Goal: Find contact information: Find contact information

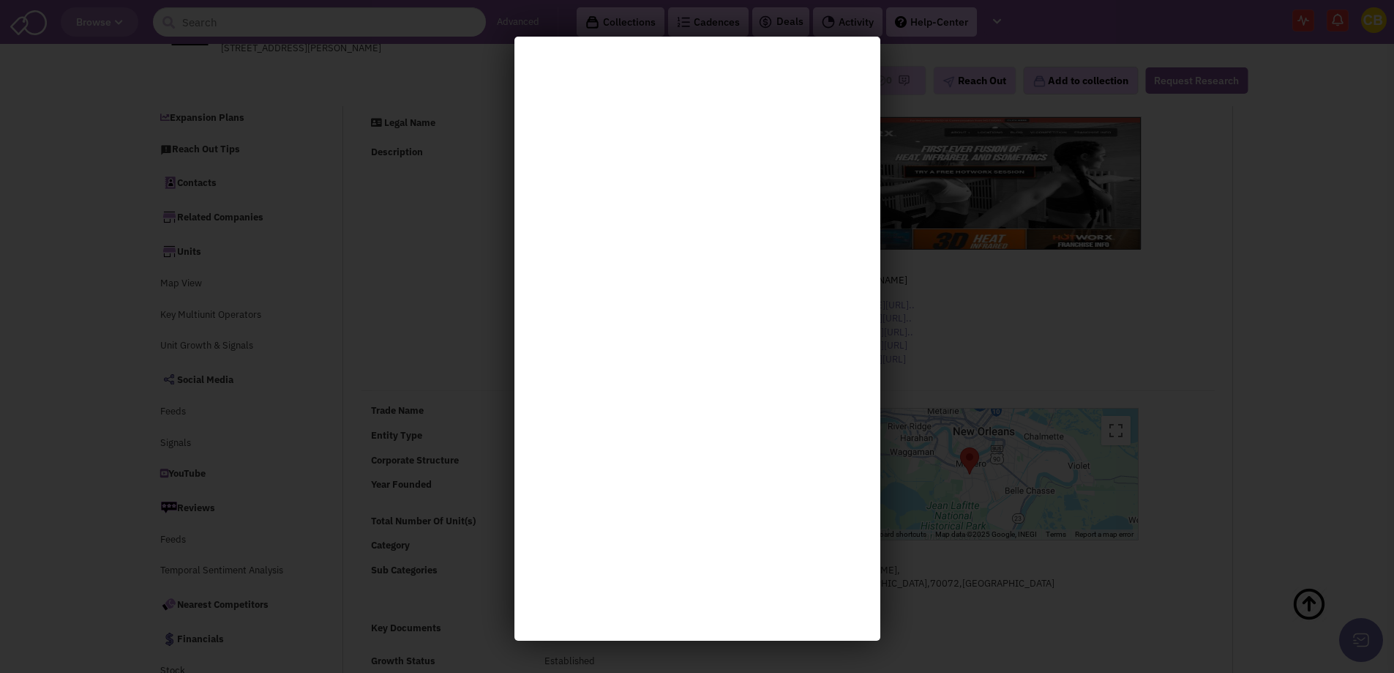
select select
click at [895, 214] on div at bounding box center [697, 336] width 1394 height 673
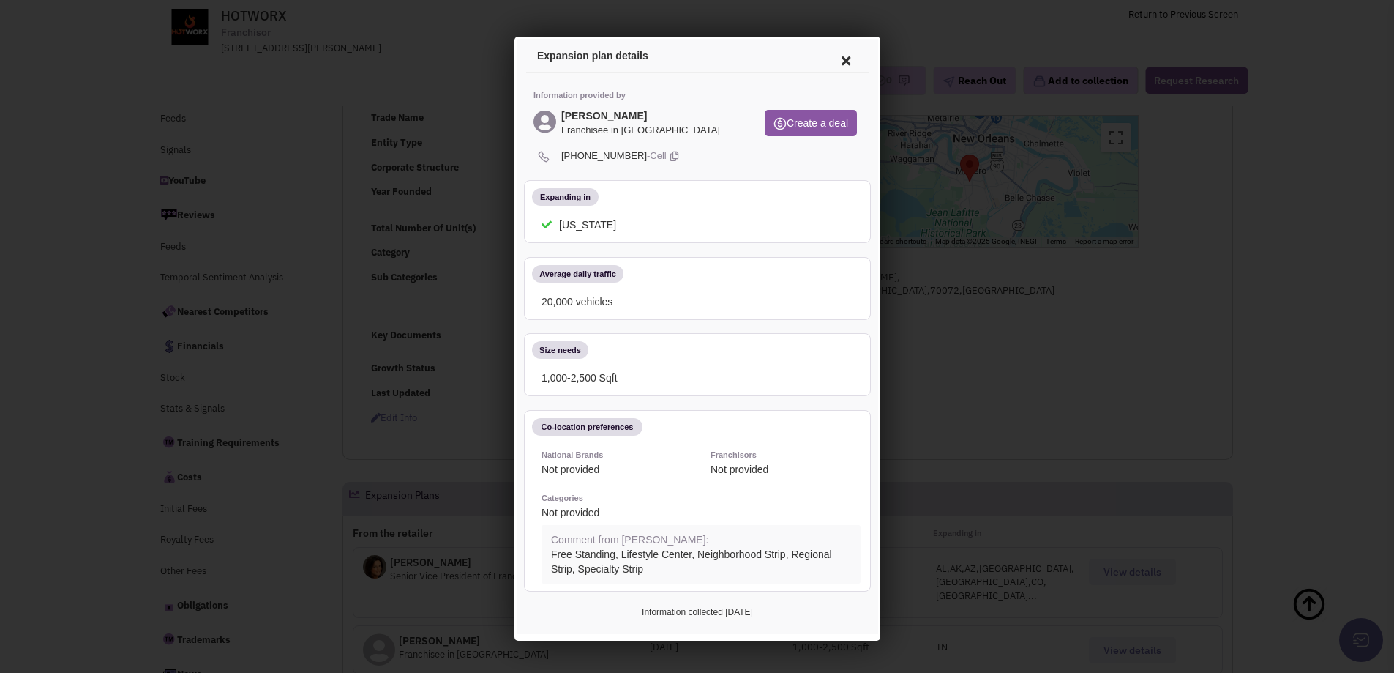
click at [851, 62] on icon at bounding box center [843, 58] width 31 height 35
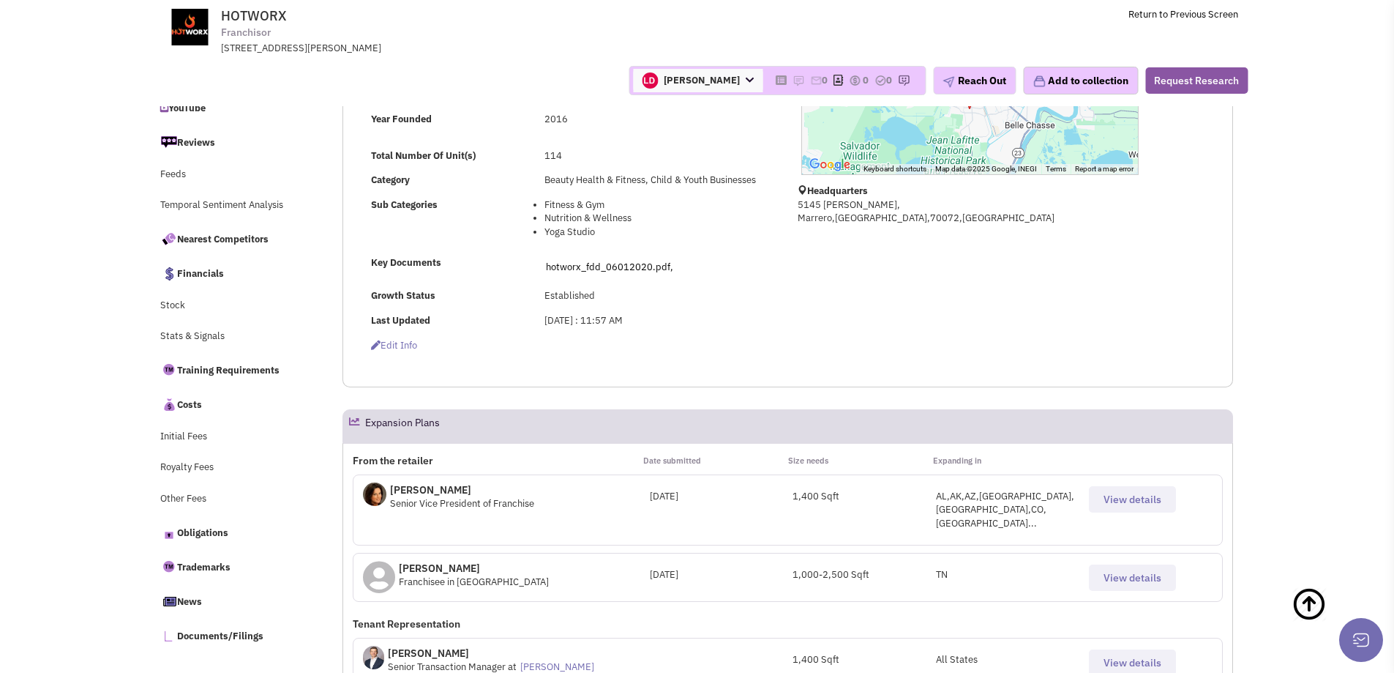
scroll to position [366, 0]
click at [1148, 505] on button "View details" at bounding box center [1132, 498] width 87 height 26
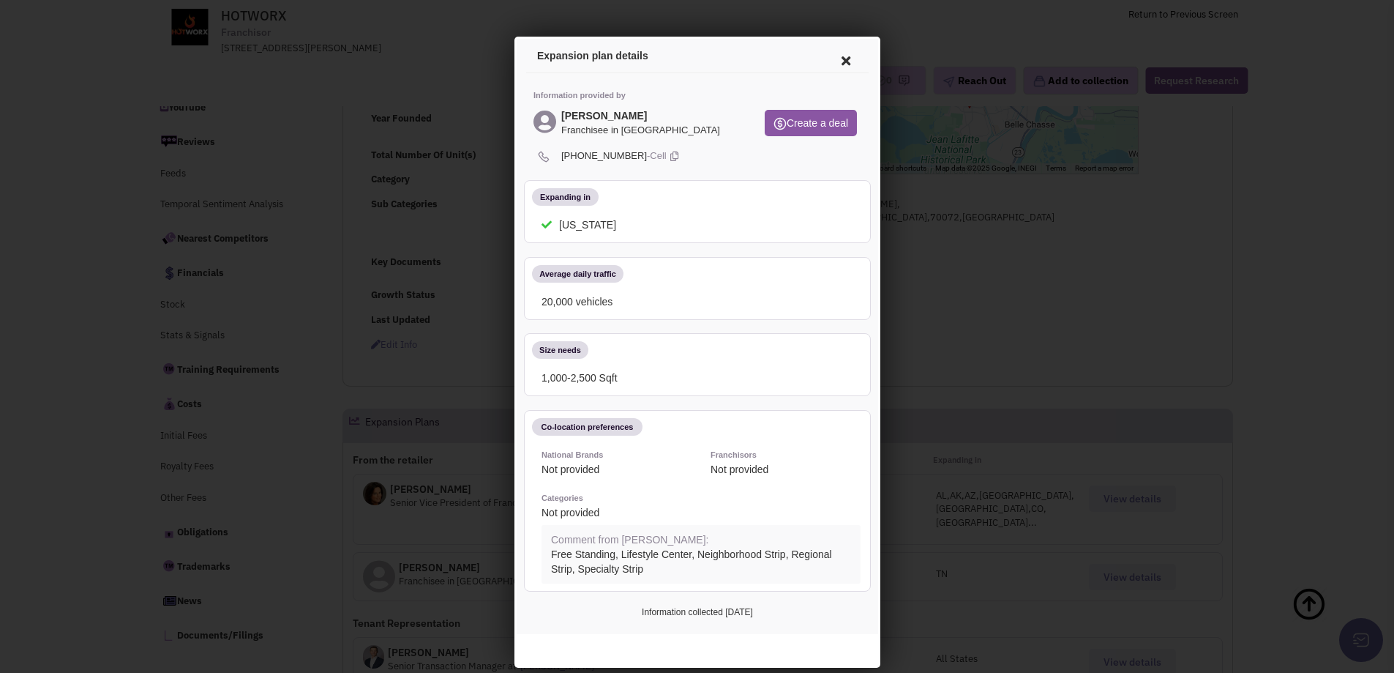
click at [1048, 247] on div at bounding box center [697, 336] width 1394 height 673
click at [993, 305] on div at bounding box center [697, 336] width 1394 height 673
click at [967, 299] on div at bounding box center [697, 336] width 1394 height 673
click at [931, 280] on div at bounding box center [697, 336] width 1394 height 673
click at [1370, 20] on div at bounding box center [697, 336] width 1394 height 673
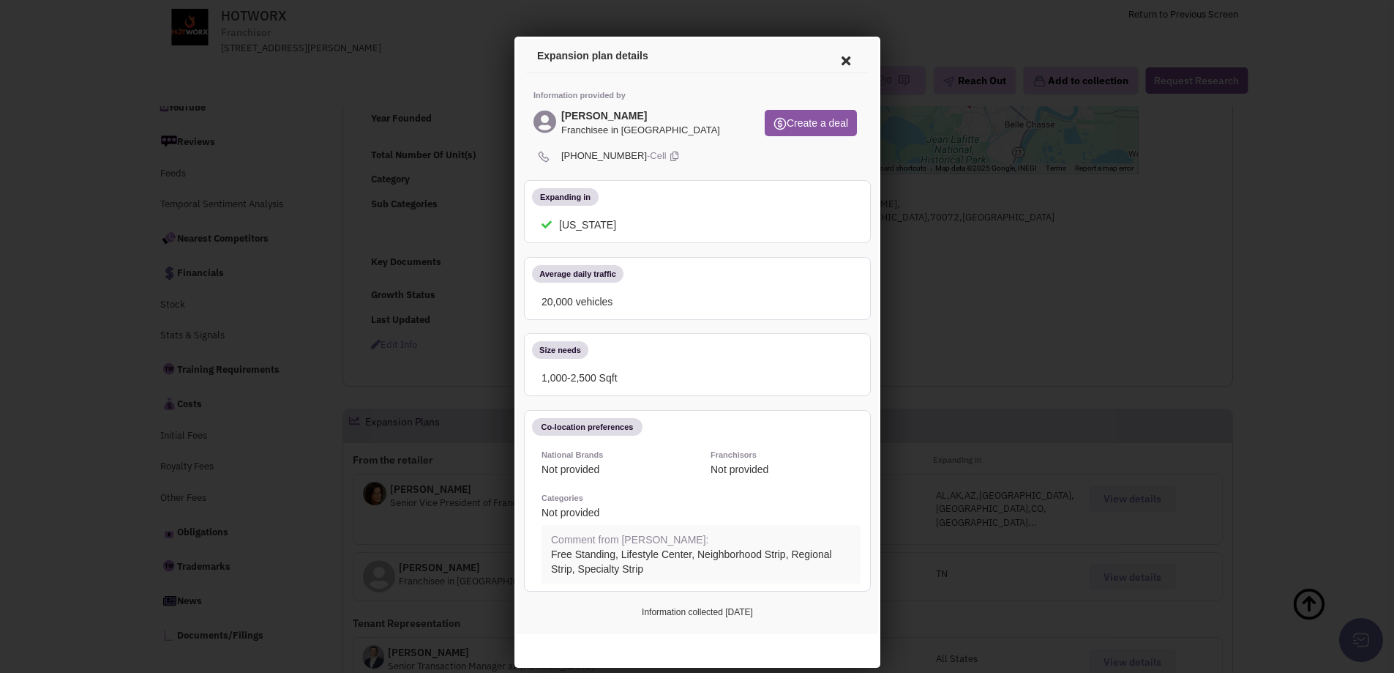
click at [996, 215] on div at bounding box center [697, 336] width 1394 height 673
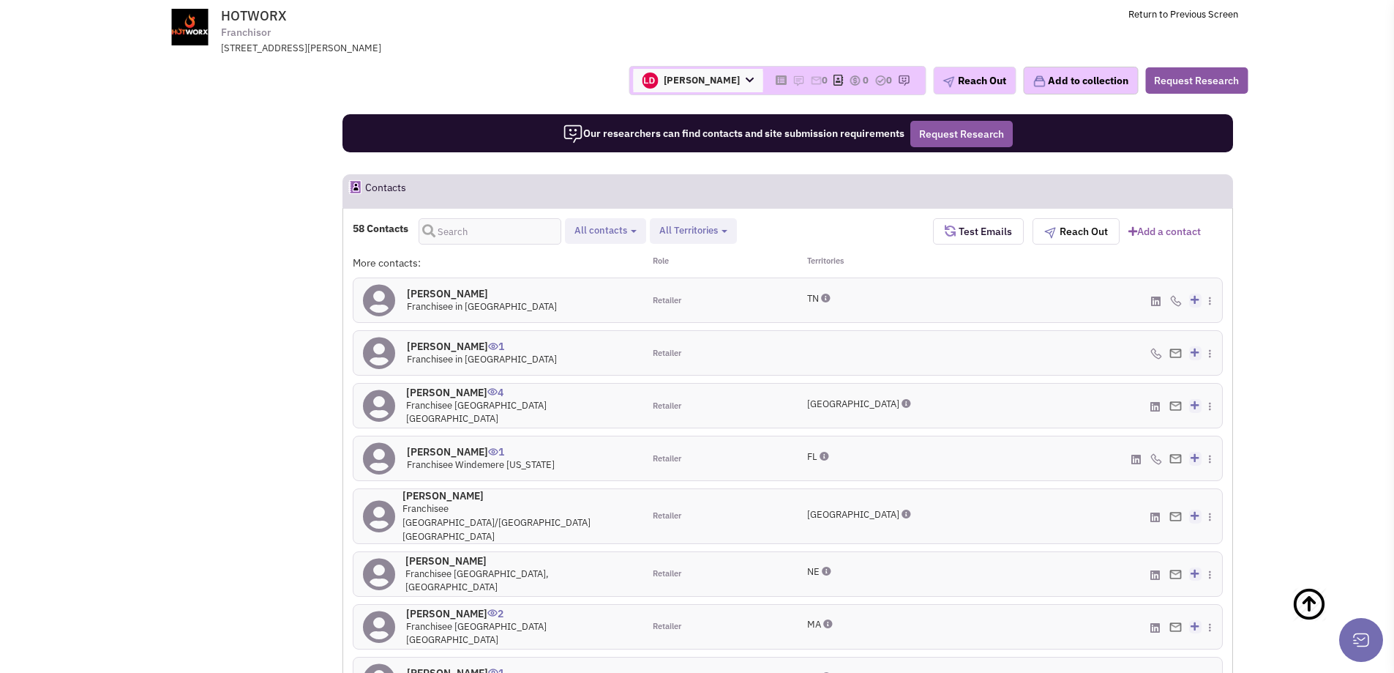
scroll to position [1099, 0]
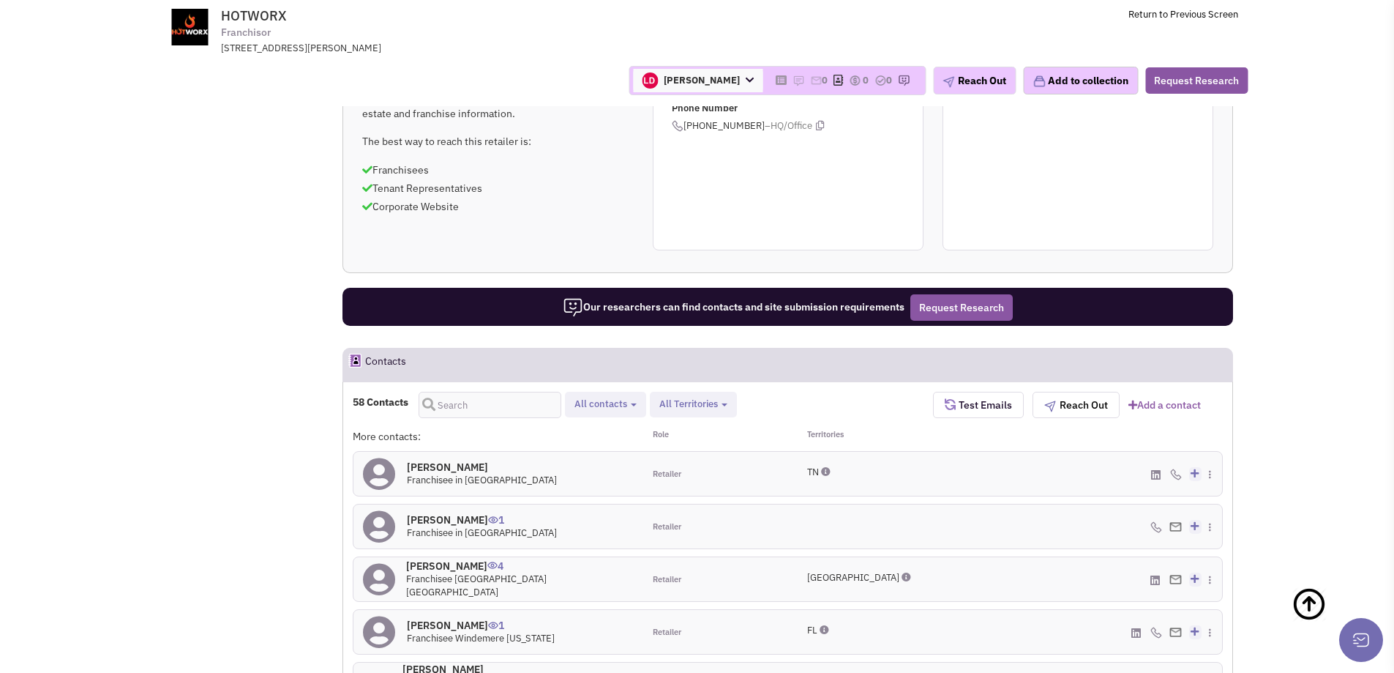
click at [832, 429] on div "Territories" at bounding box center [860, 436] width 145 height 15
click at [825, 452] on div "TN" at bounding box center [860, 474] width 145 height 44
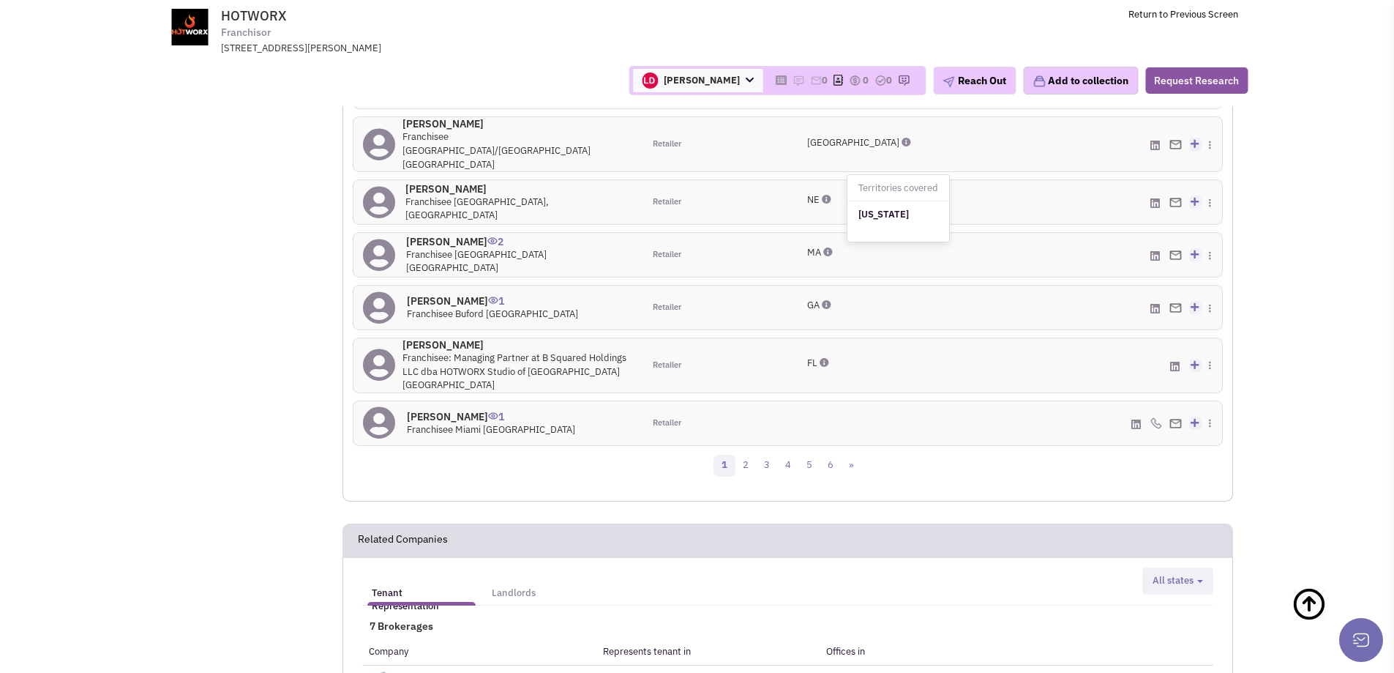
scroll to position [2051, 0]
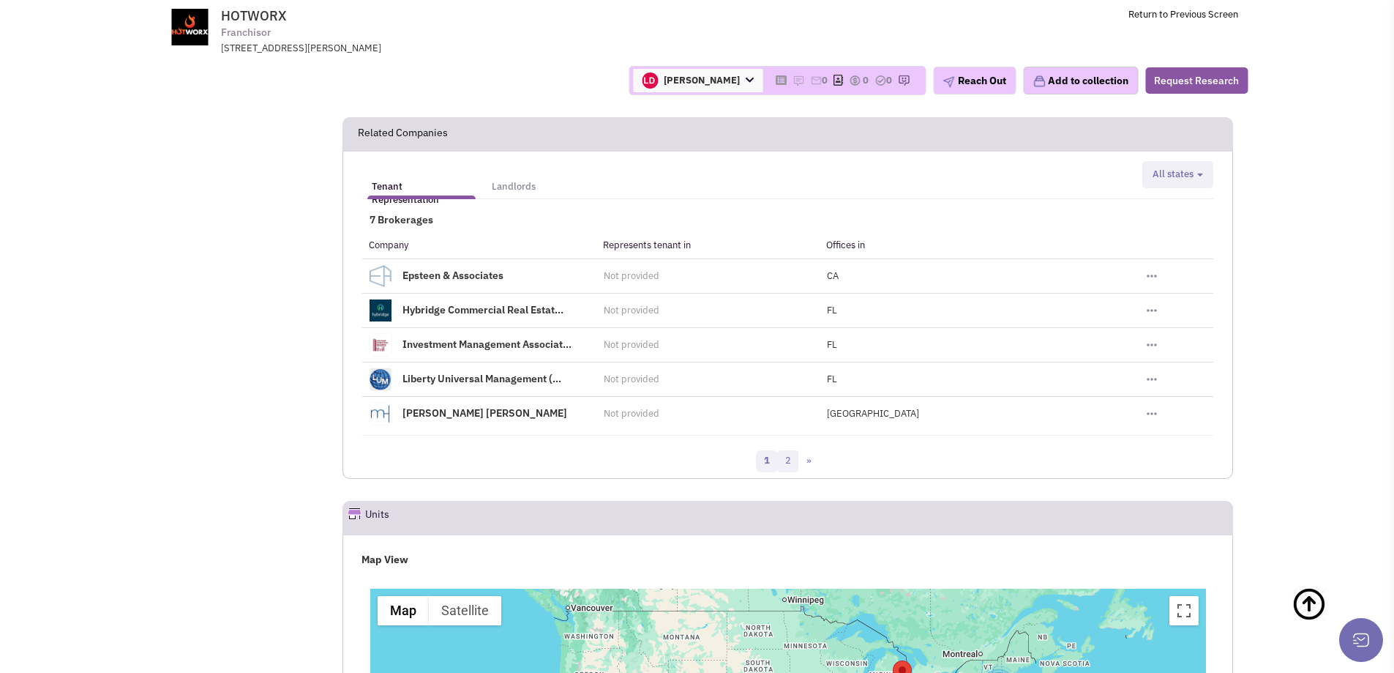
click at [795, 450] on link "2" at bounding box center [788, 461] width 22 height 22
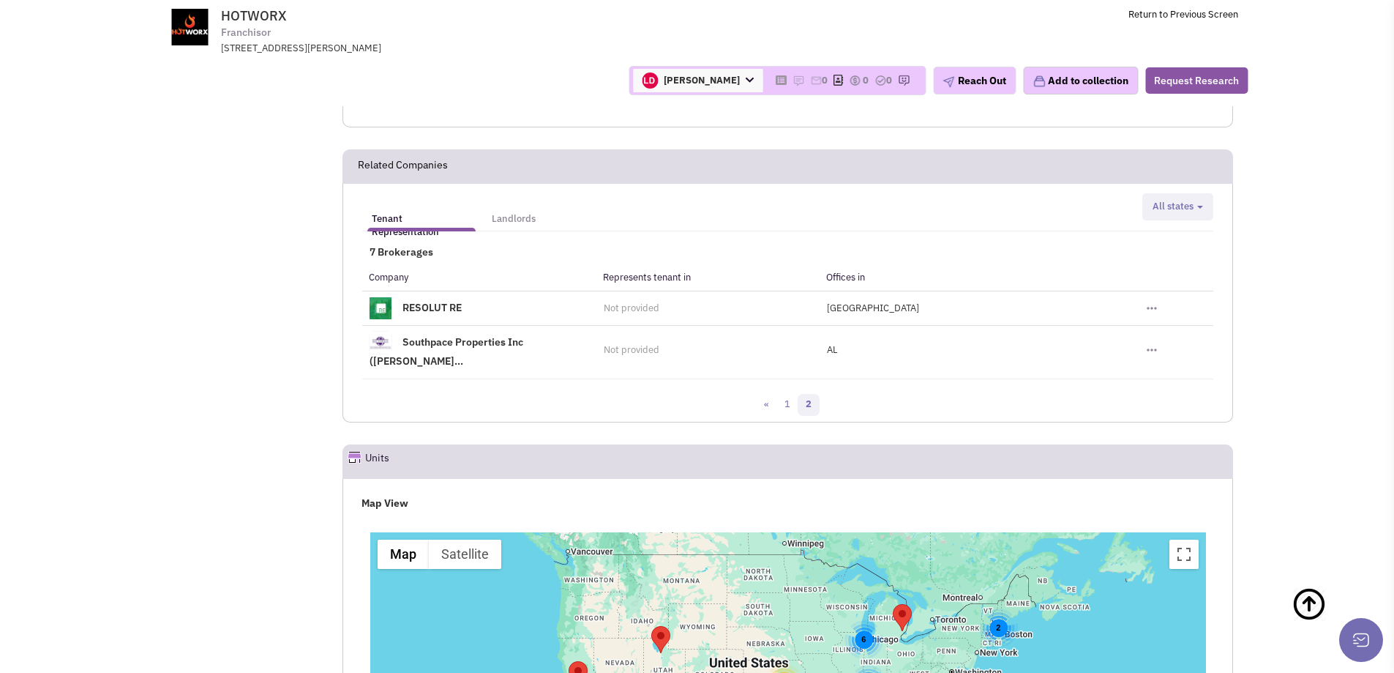
scroll to position [1685, 0]
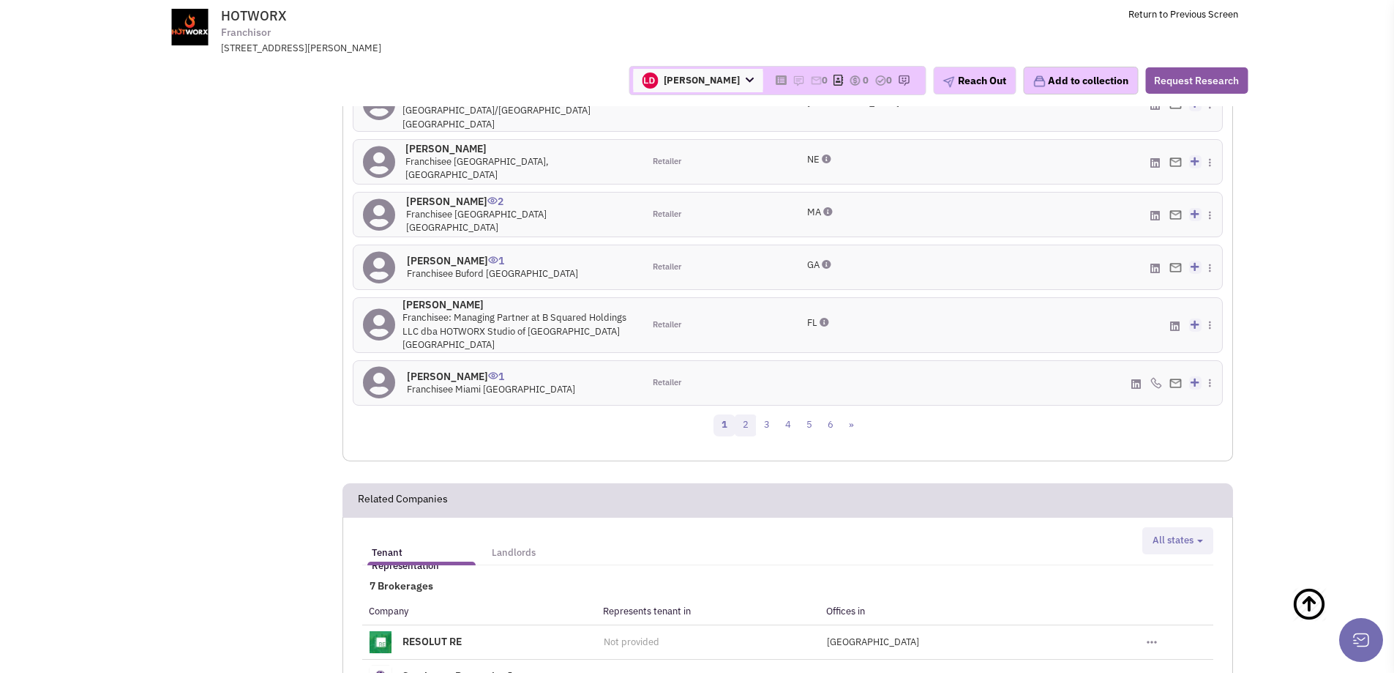
click at [748, 414] on link "2" at bounding box center [746, 425] width 22 height 22
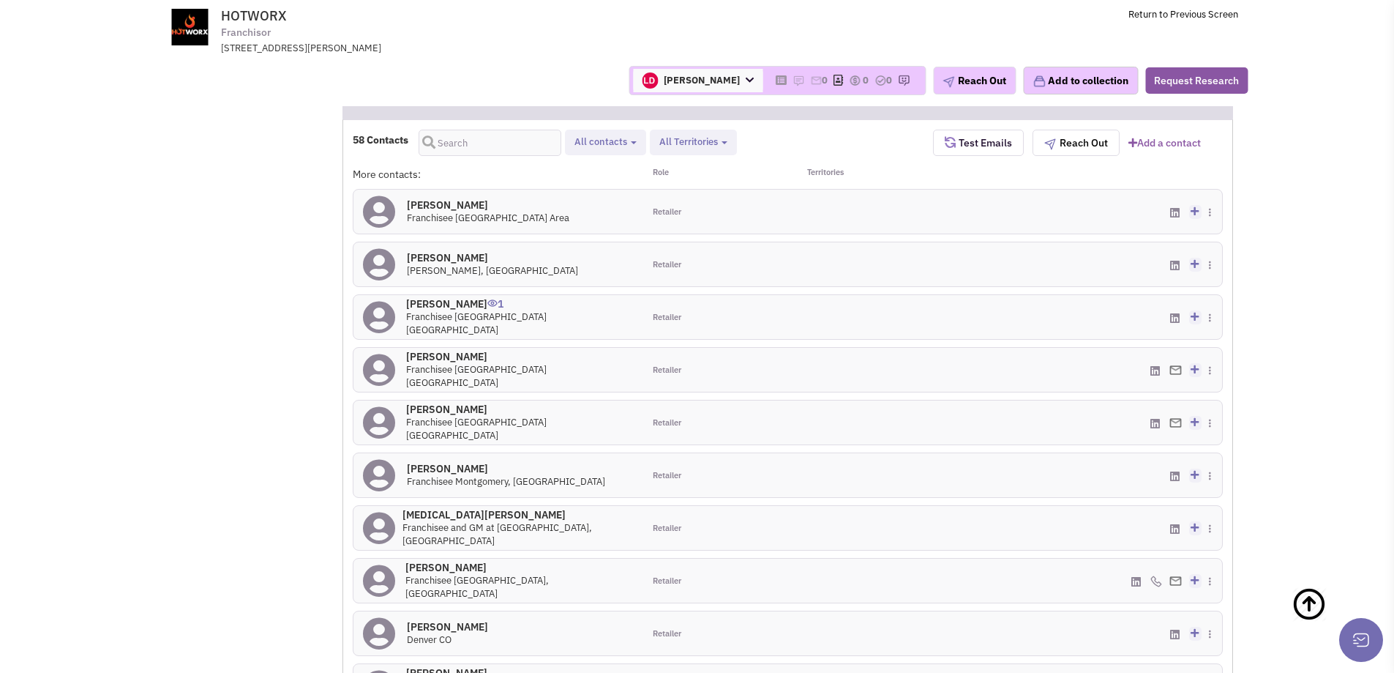
scroll to position [1425, 0]
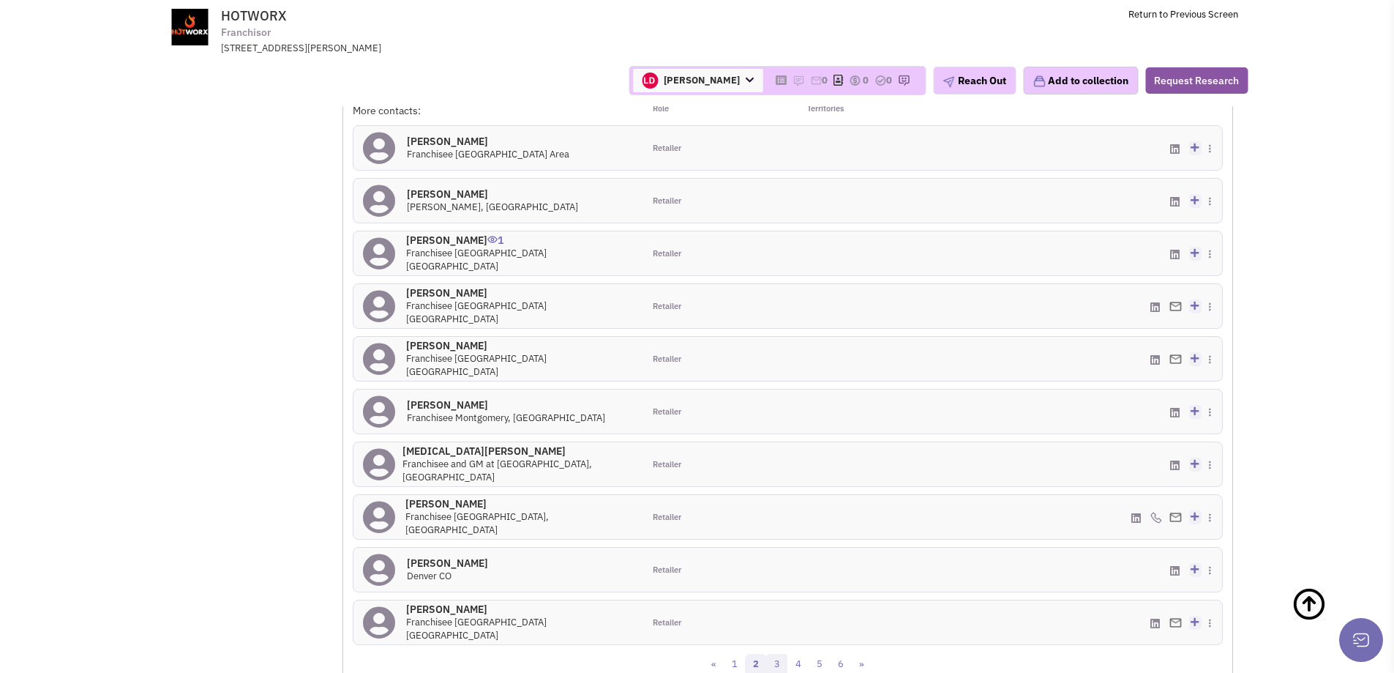
click at [777, 654] on link "3" at bounding box center [777, 665] width 22 height 22
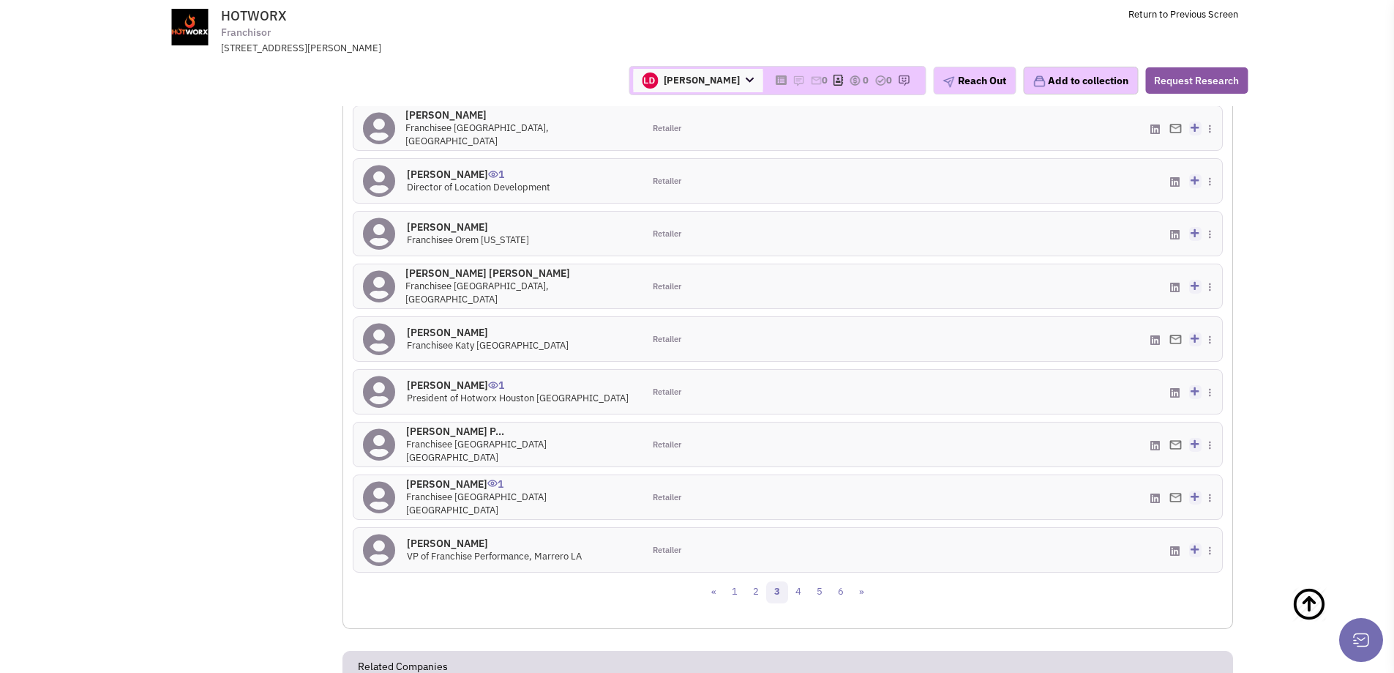
scroll to position [1498, 0]
click at [791, 580] on link "4" at bounding box center [799, 591] width 22 height 22
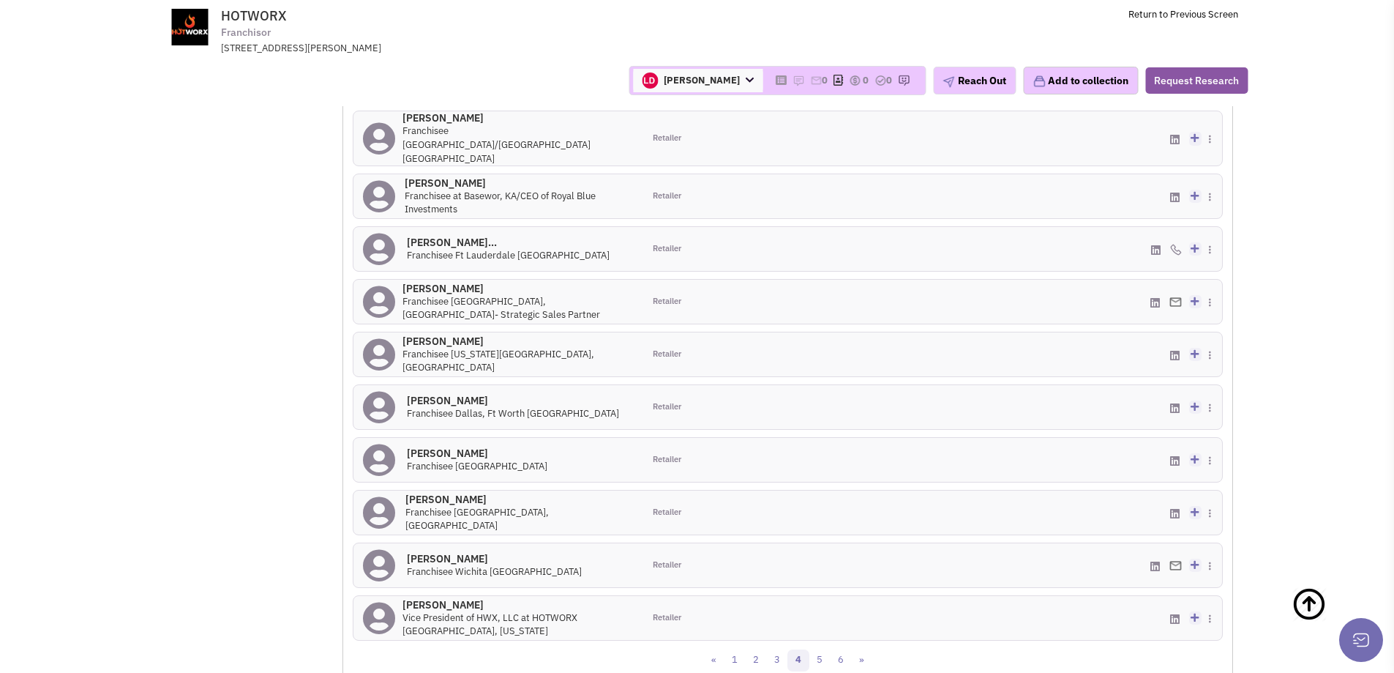
scroll to position [1531, 0]
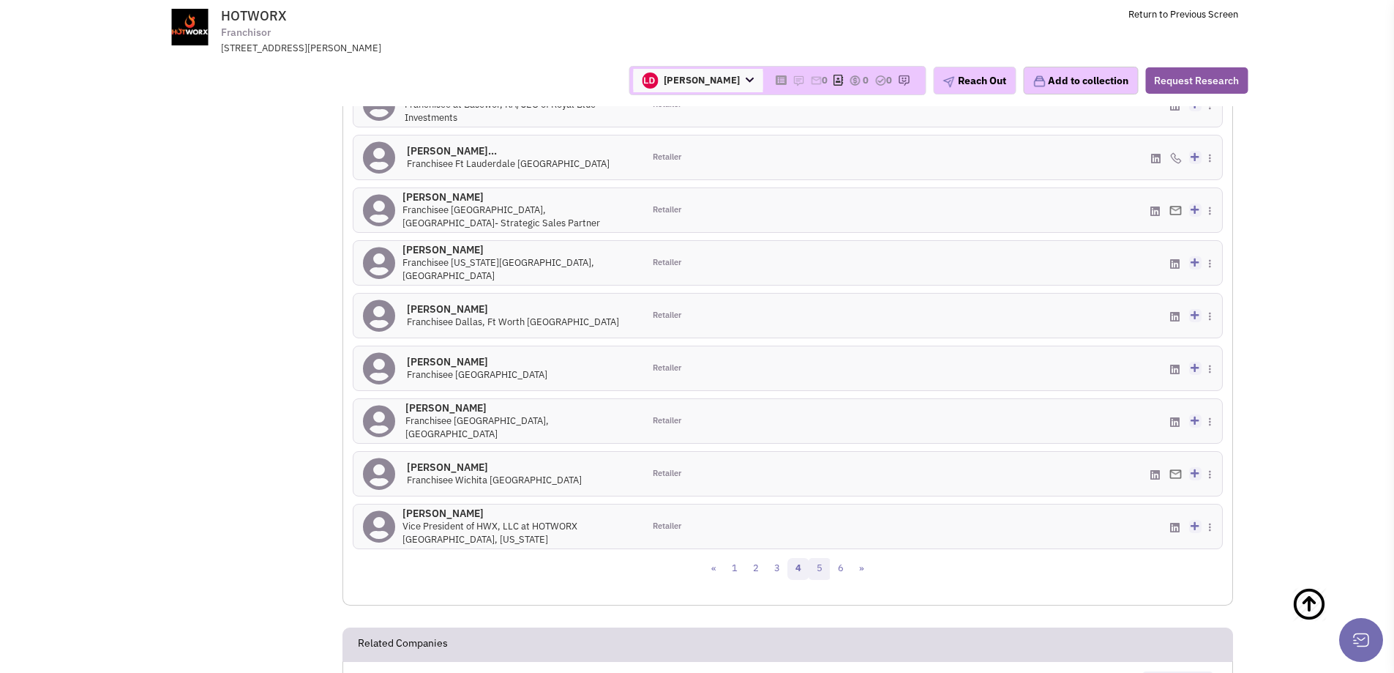
click at [813, 558] on link "5" at bounding box center [820, 569] width 22 height 22
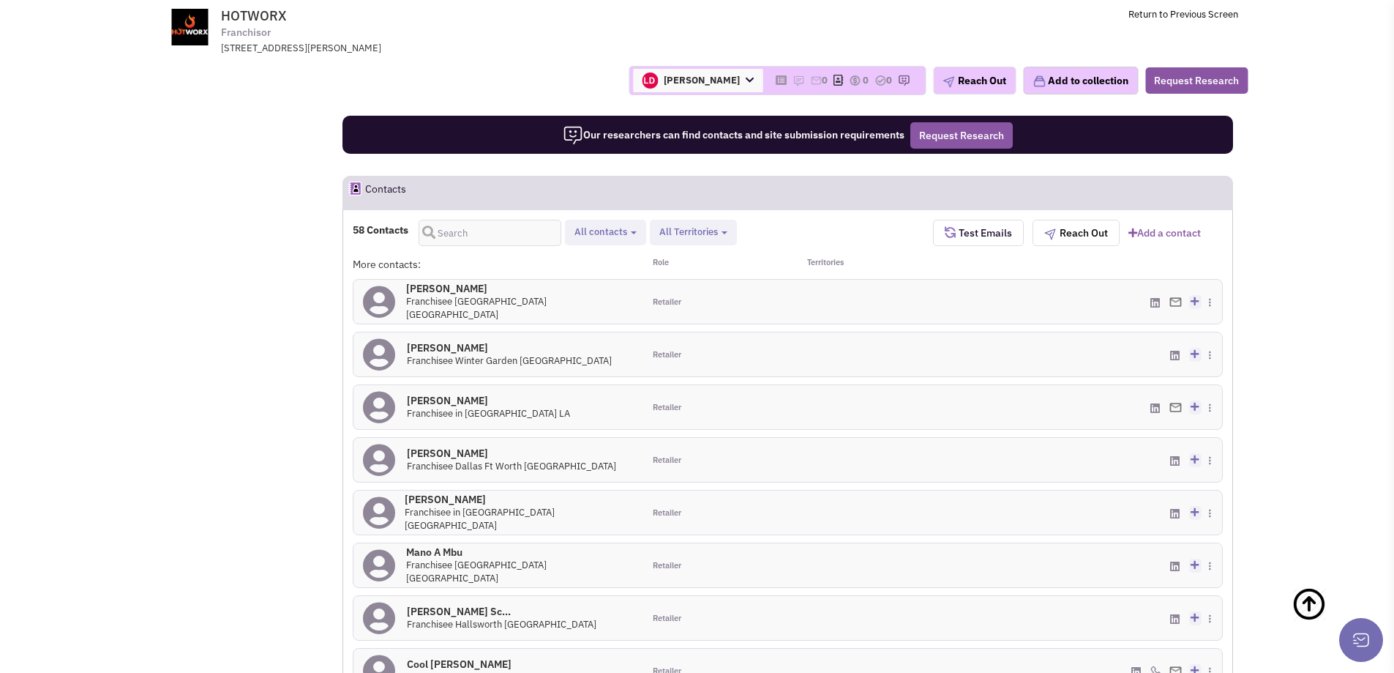
scroll to position [1345, 0]
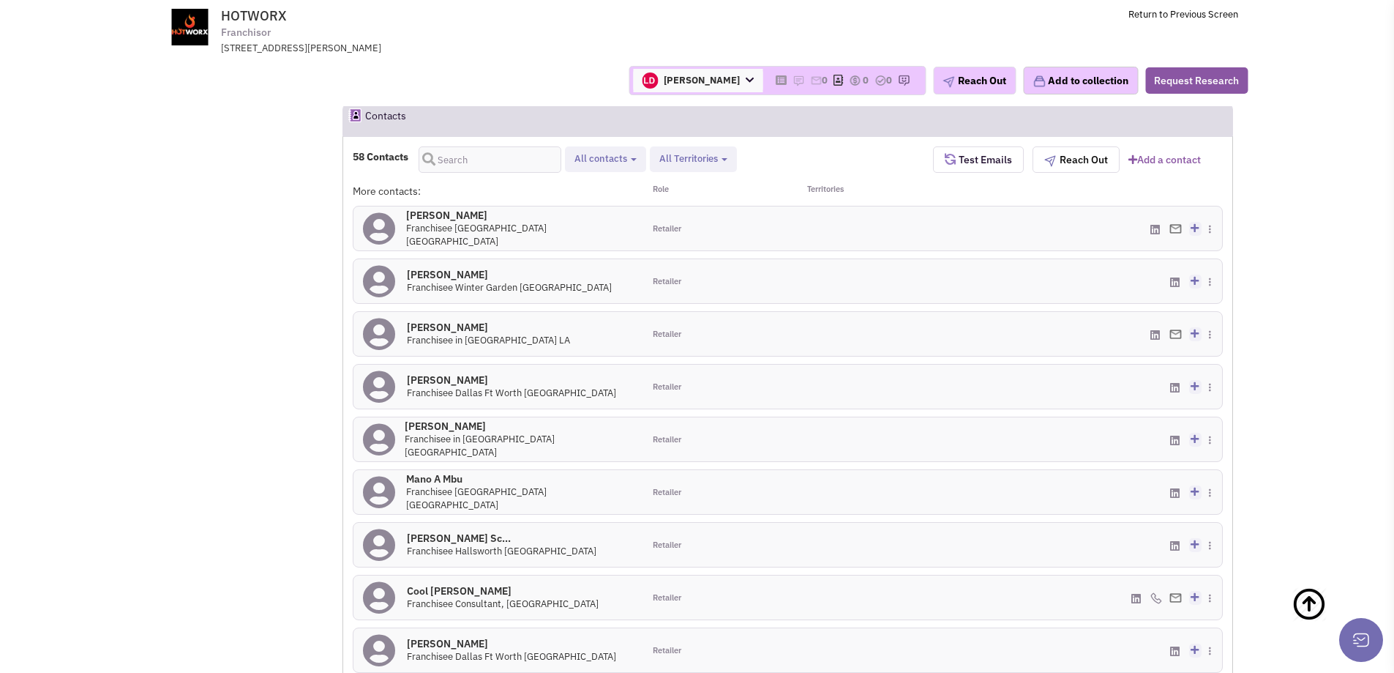
click at [397, 417] on span at bounding box center [380, 439] width 34 height 44
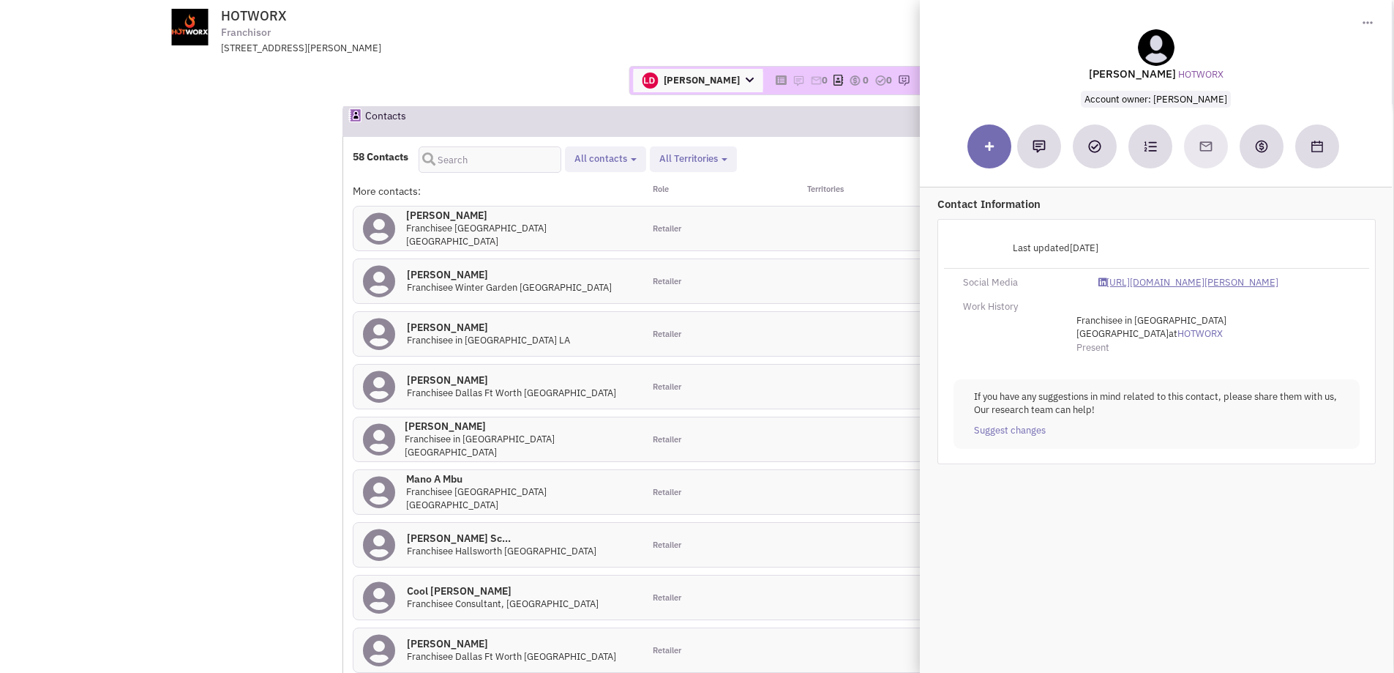
click at [1168, 286] on link "[URL][DOMAIN_NAME][PERSON_NAME]" at bounding box center [1189, 283] width 180 height 14
